Goal: Information Seeking & Learning: Learn about a topic

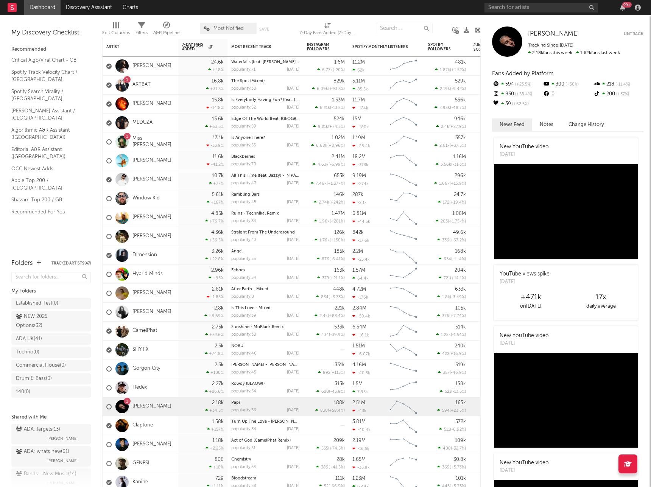
click at [537, 13] on div "99 +" at bounding box center [563, 7] width 159 height 15
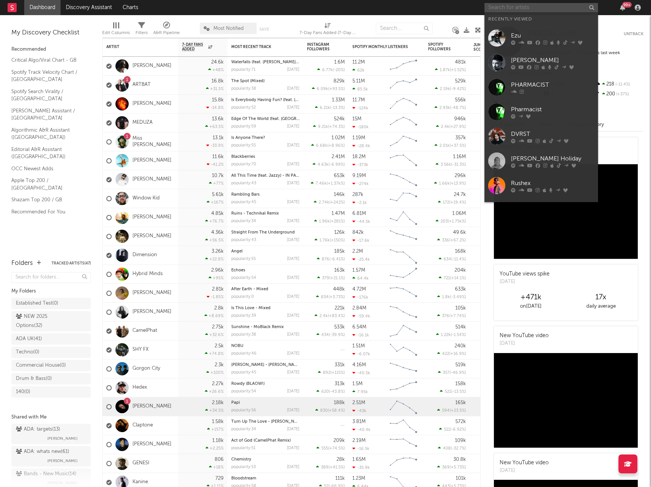
click at [538, 8] on input "text" at bounding box center [540, 7] width 113 height 9
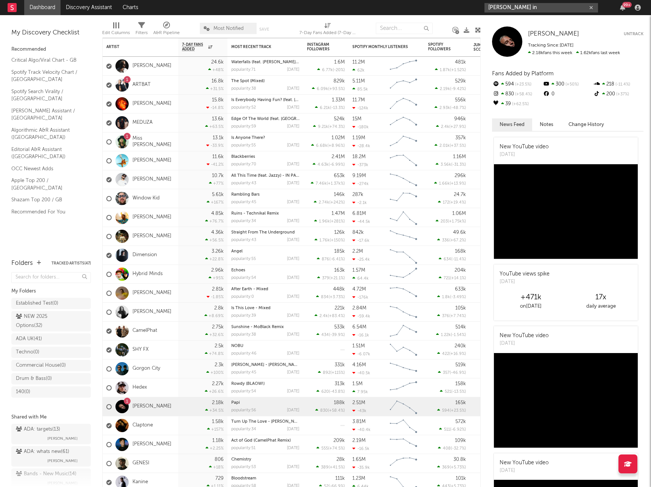
click at [529, 8] on input "[PERSON_NAME] in" at bounding box center [540, 7] width 113 height 9
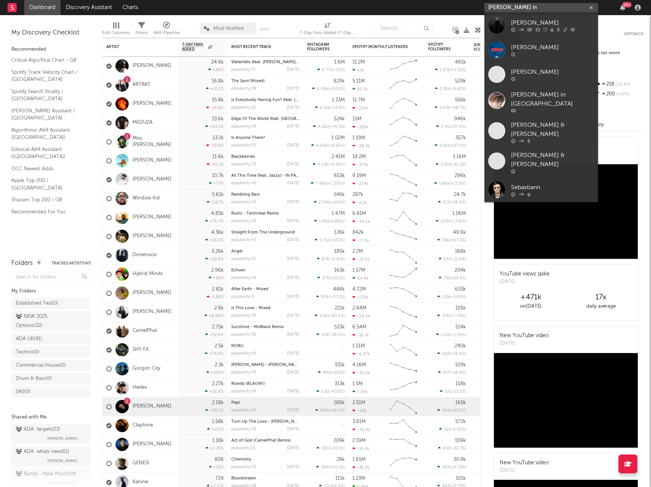
type input "[PERSON_NAME] in"
click at [531, 20] on div "[PERSON_NAME]" at bounding box center [552, 22] width 83 height 9
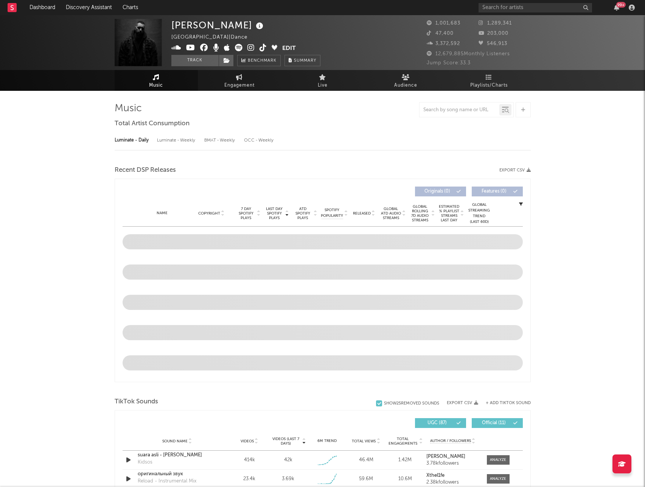
select select "6m"
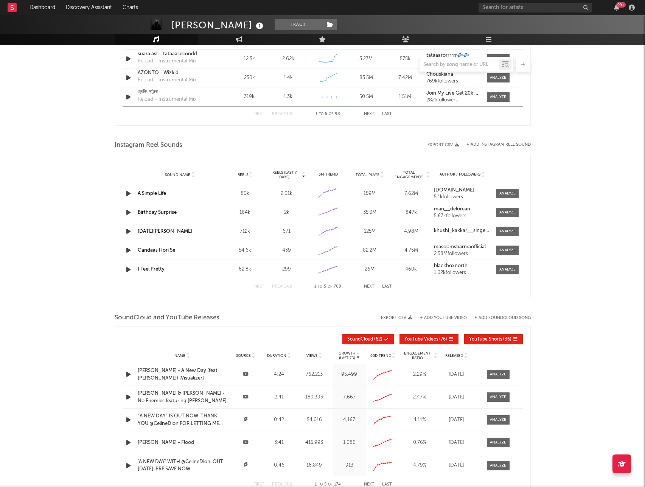
scroll to position [454, 0]
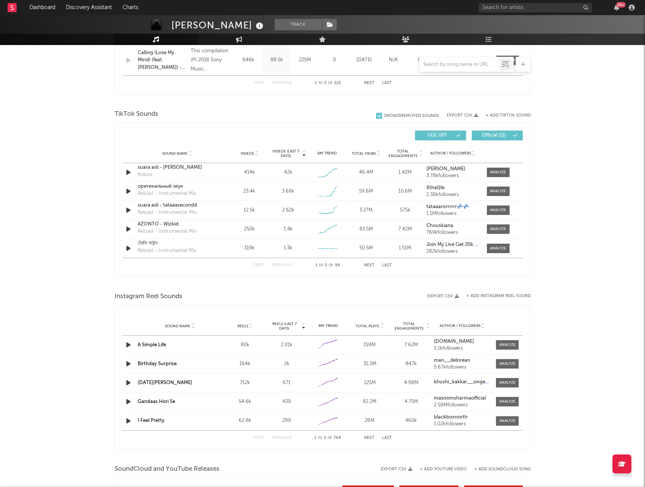
click at [463, 67] on div at bounding box center [459, 64] width 80 height 9
click at [463, 63] on input "text" at bounding box center [459, 65] width 80 height 6
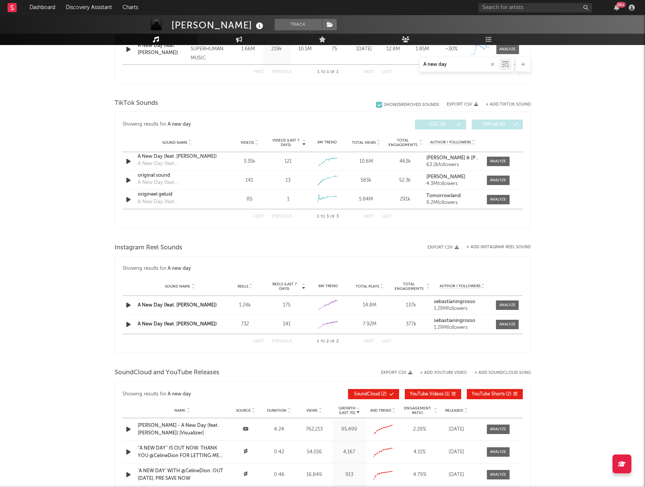
scroll to position [313, 0]
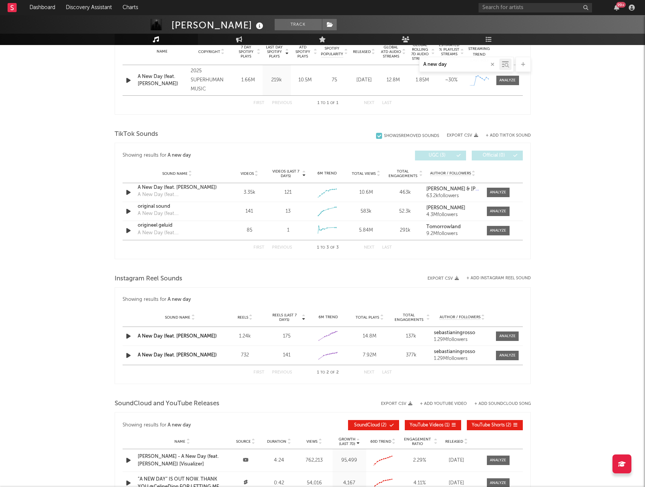
type input "A new day"
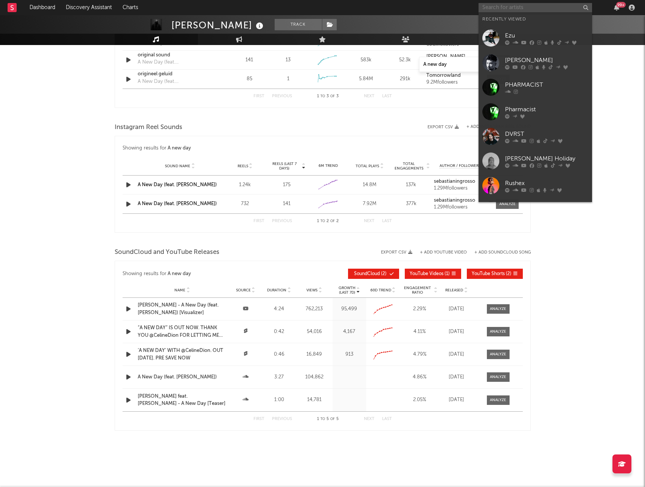
click at [509, 8] on input "text" at bounding box center [534, 7] width 113 height 9
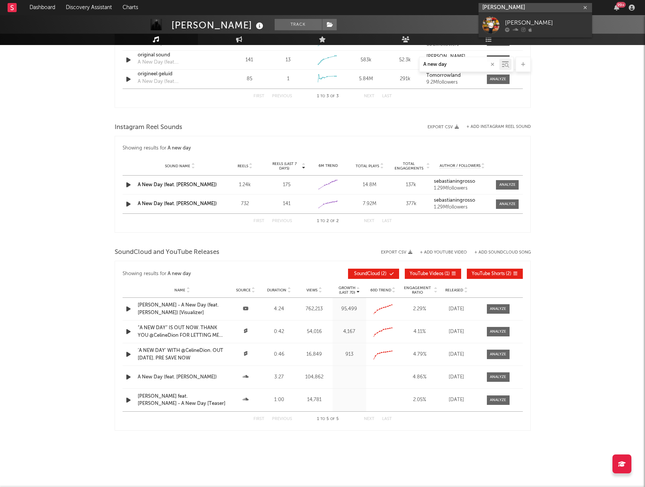
type input "[PERSON_NAME]"
click at [522, 23] on div "[PERSON_NAME]" at bounding box center [546, 22] width 83 height 9
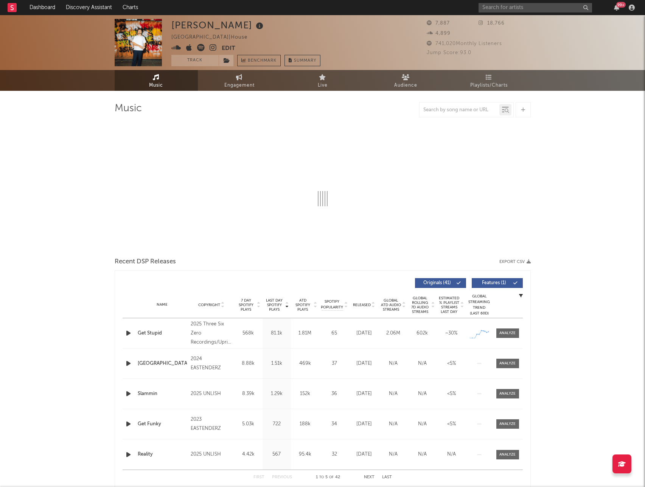
select select "6m"
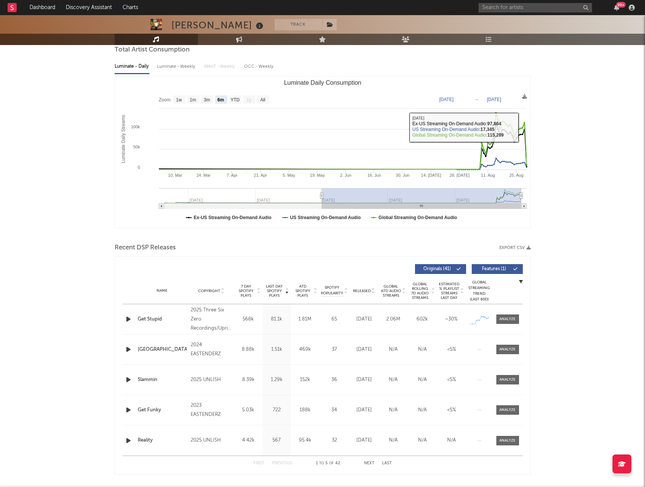
scroll to position [227, 0]
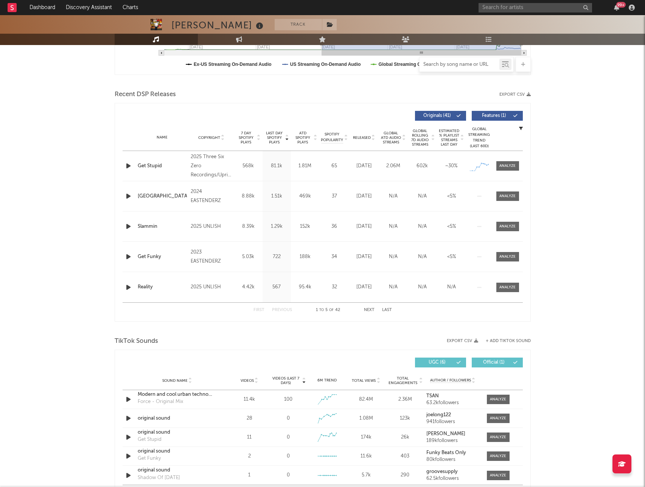
drag, startPoint x: 465, startPoint y: 64, endPoint x: 464, endPoint y: 61, distance: 3.8
click at [465, 64] on input "text" at bounding box center [459, 65] width 80 height 6
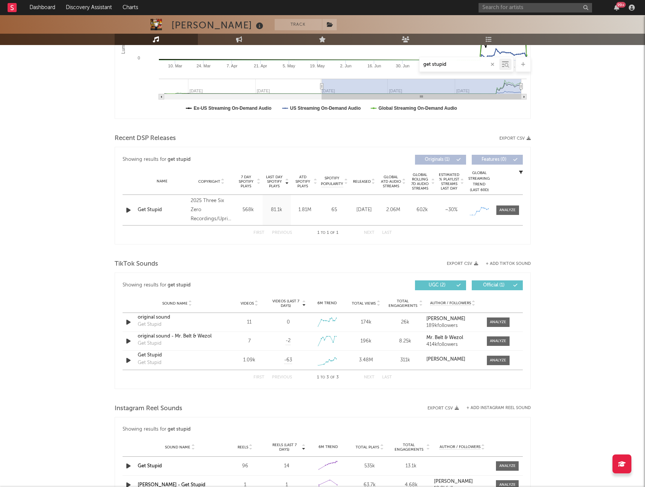
scroll to position [265, 0]
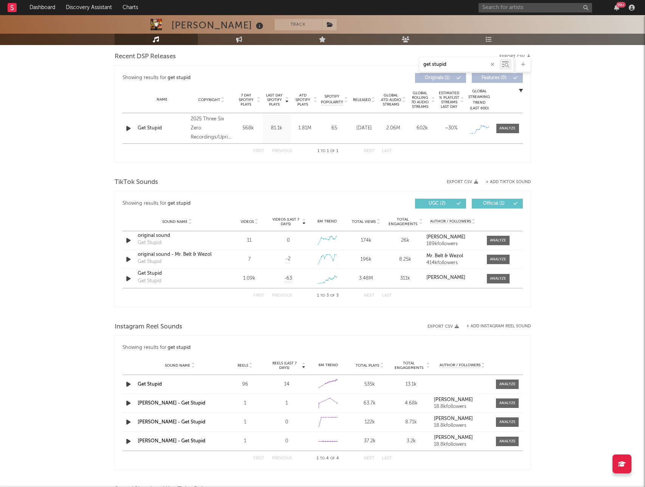
type input "get stupid"
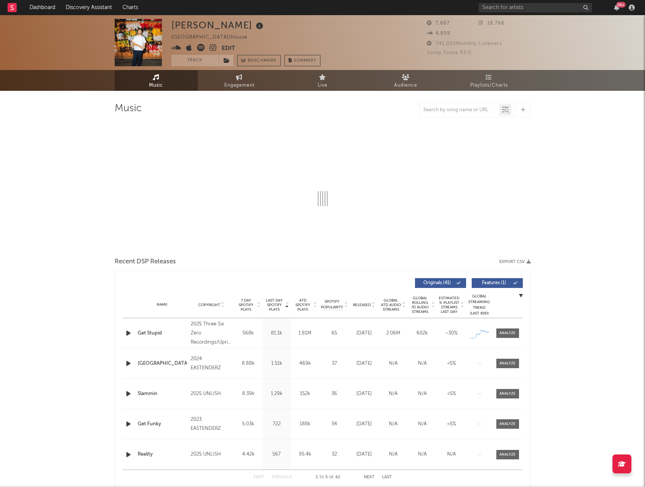
select select "6m"
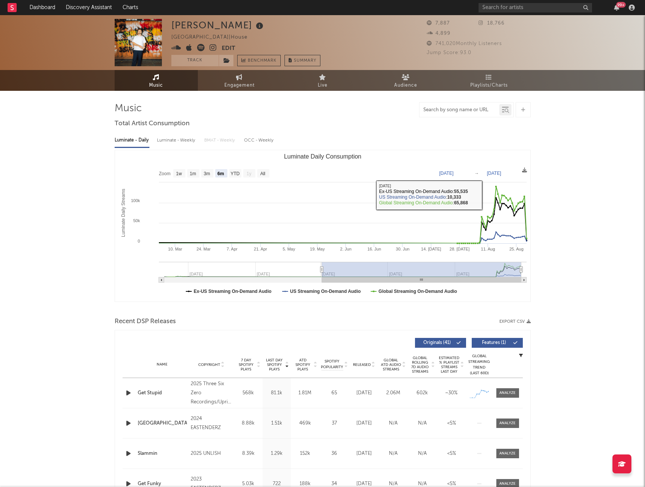
click at [473, 112] on input "text" at bounding box center [459, 110] width 80 height 6
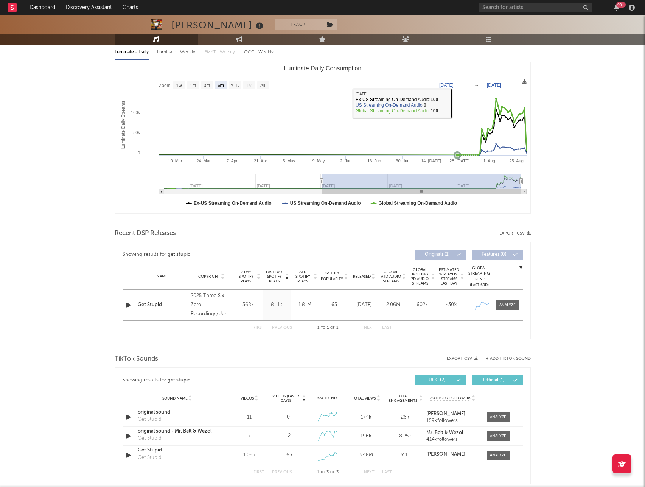
scroll to position [189, 0]
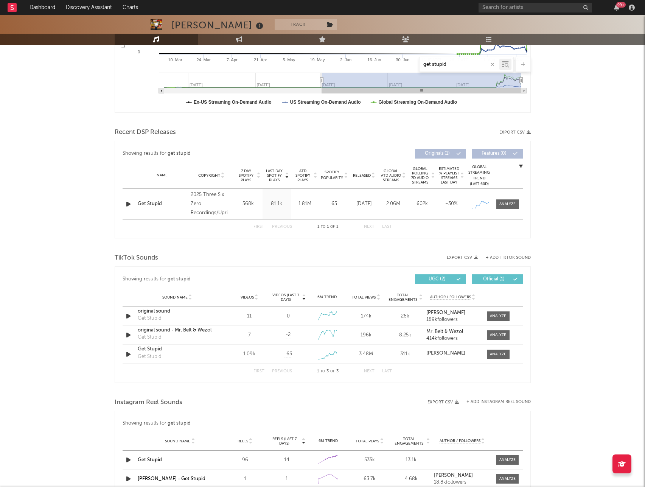
type input "get stupid"
click at [509, 11] on input "text" at bounding box center [534, 7] width 113 height 9
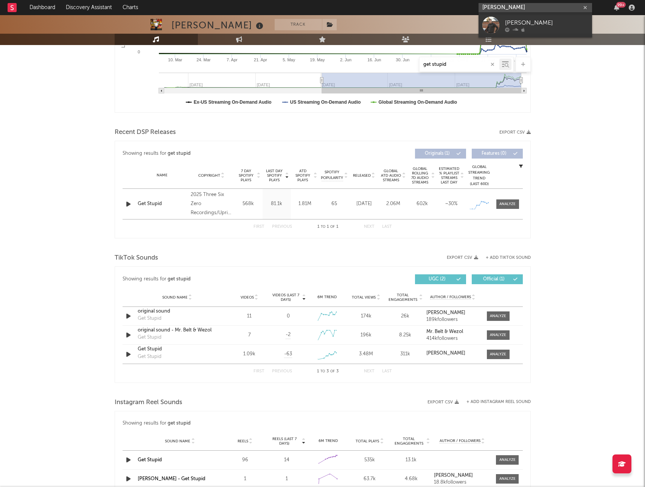
type input "Hugo Godfroy"
click at [526, 23] on div "Hugo Godfroy" at bounding box center [546, 22] width 83 height 9
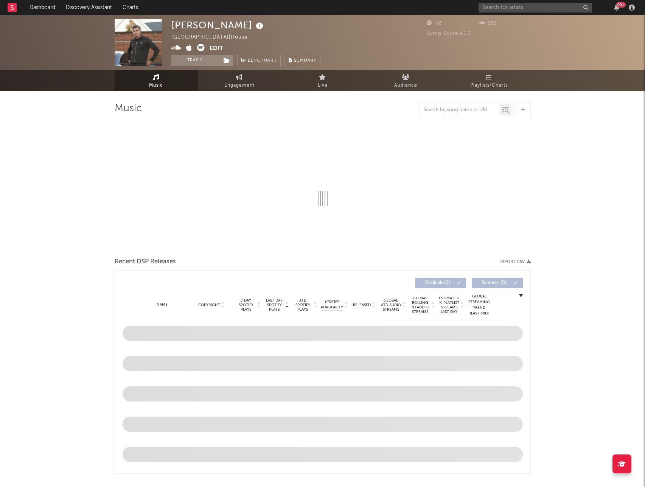
select select "1w"
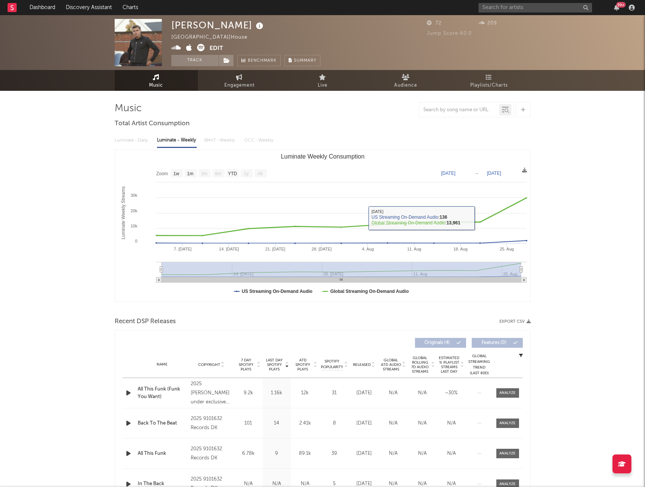
click at [611, 212] on div "Hugo Godfroy United Kingdom | House Edit Track Benchmark Summary 72 209 Jump Sc…" at bounding box center [322, 359] width 645 height 689
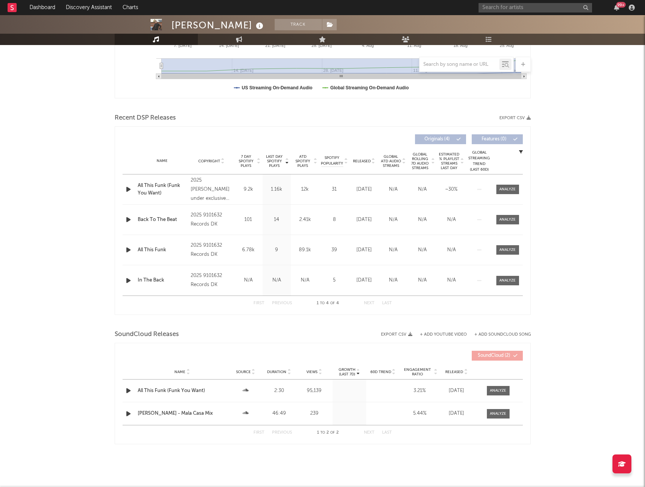
scroll to position [217, 0]
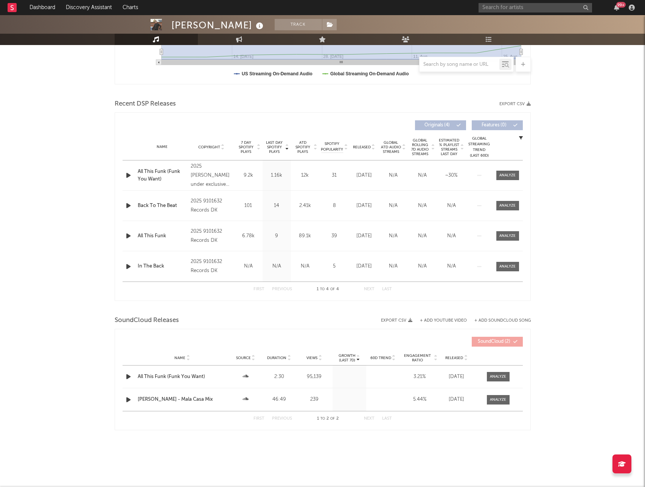
click at [609, 217] on div "Hugo Godfroy Track United Kingdom | House Edit Track Benchmark Summary 72 209 J…" at bounding box center [322, 142] width 645 height 689
click at [574, 191] on div "Hugo Godfroy Track United Kingdom | House Edit Track Benchmark Summary 72 209 J…" at bounding box center [322, 142] width 645 height 689
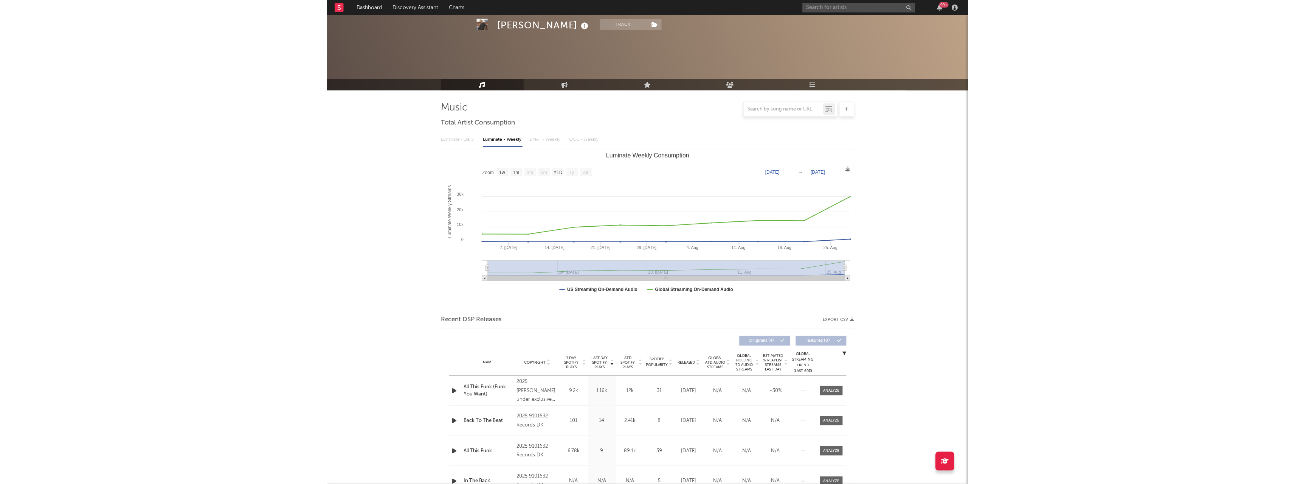
scroll to position [189, 0]
